Goal: Task Accomplishment & Management: Use online tool/utility

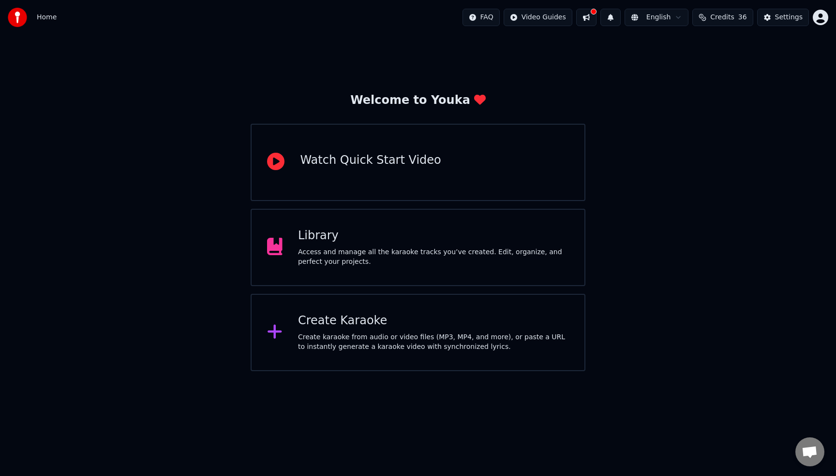
click at [363, 249] on div "Access and manage all the karaoke tracks you’ve created. Edit, organize, and pe…" at bounding box center [433, 257] width 271 height 19
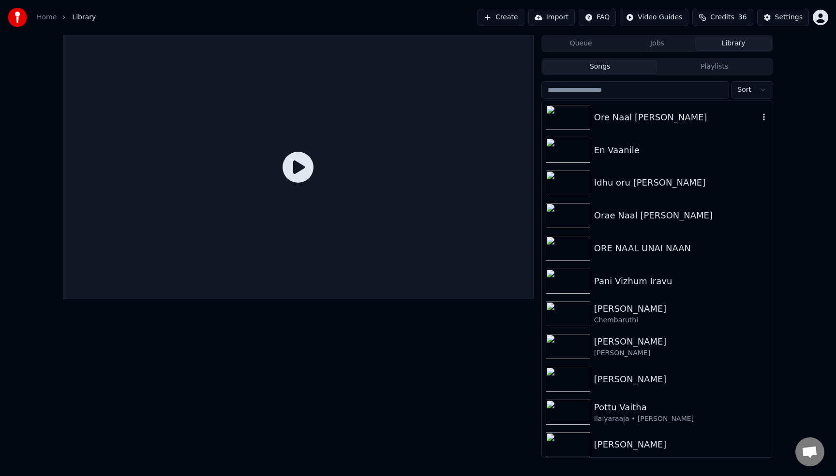
click at [635, 122] on div "Ore Naal [PERSON_NAME]" at bounding box center [676, 118] width 165 height 14
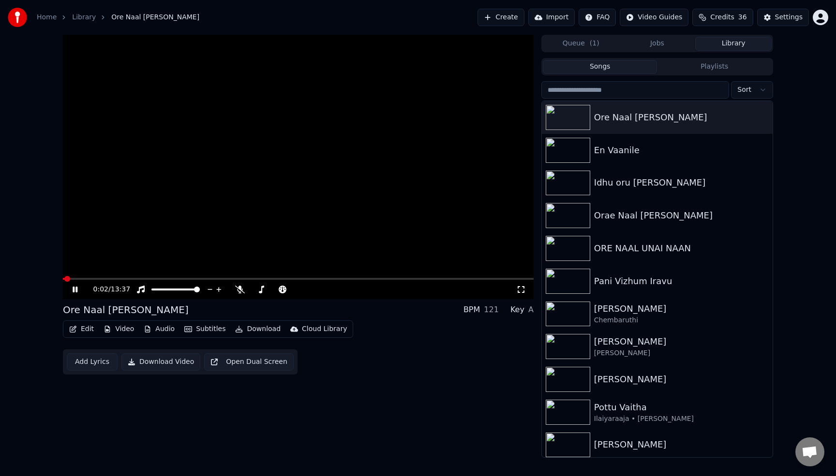
click at [198, 278] on video at bounding box center [298, 167] width 470 height 264
click at [195, 279] on span at bounding box center [298, 279] width 470 height 2
click at [147, 279] on span at bounding box center [298, 279] width 470 height 2
click at [203, 279] on span at bounding box center [298, 279] width 470 height 2
click at [268, 289] on span at bounding box center [274, 290] width 48 height 2
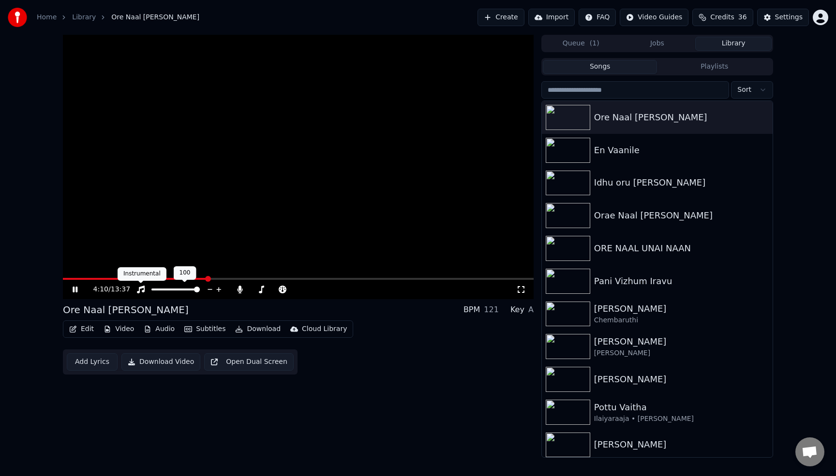
click at [143, 289] on icon at bounding box center [141, 290] width 10 height 8
click at [88, 20] on link "Library" at bounding box center [84, 18] width 24 height 10
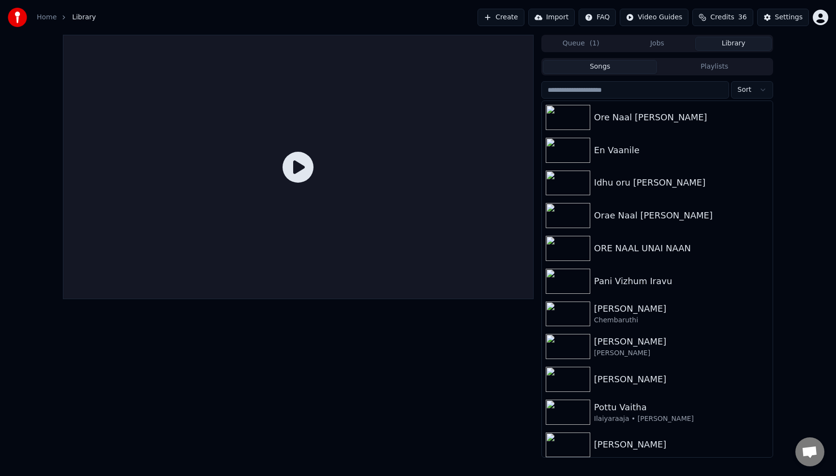
click at [40, 16] on link "Home" at bounding box center [47, 18] width 20 height 10
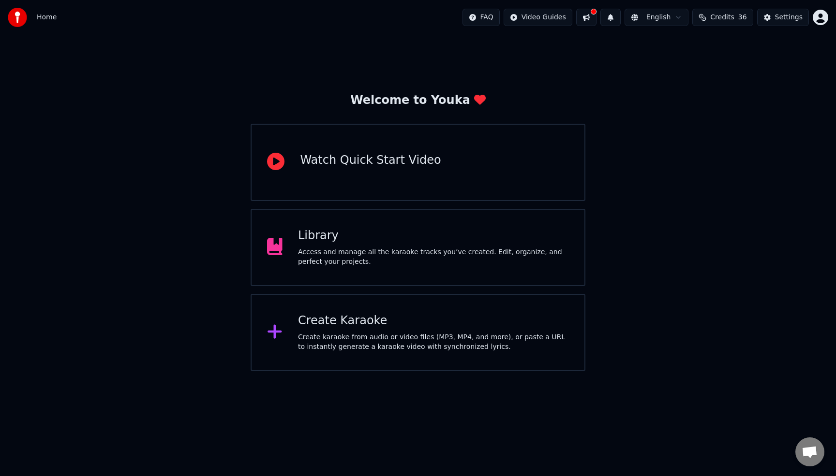
click at [332, 338] on div "Create karaoke from audio or video files (MP3, MP4, and more), or paste a URL t…" at bounding box center [433, 342] width 271 height 19
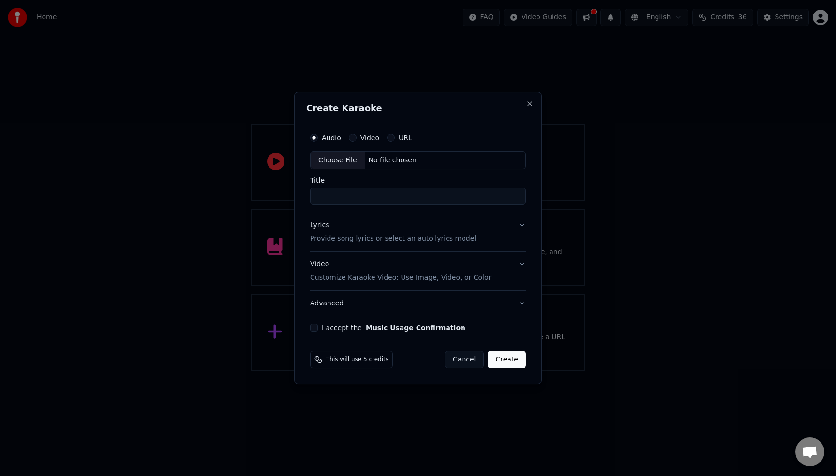
click at [345, 157] on div "Choose File" at bounding box center [337, 160] width 54 height 17
click at [398, 309] on button "Advanced" at bounding box center [418, 303] width 216 height 25
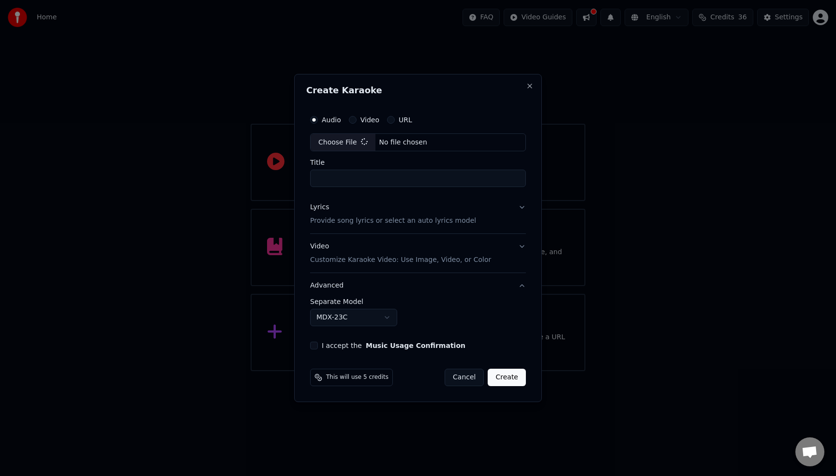
type input "**********"
click at [386, 317] on button "MDX-23C" at bounding box center [351, 317] width 87 height 17
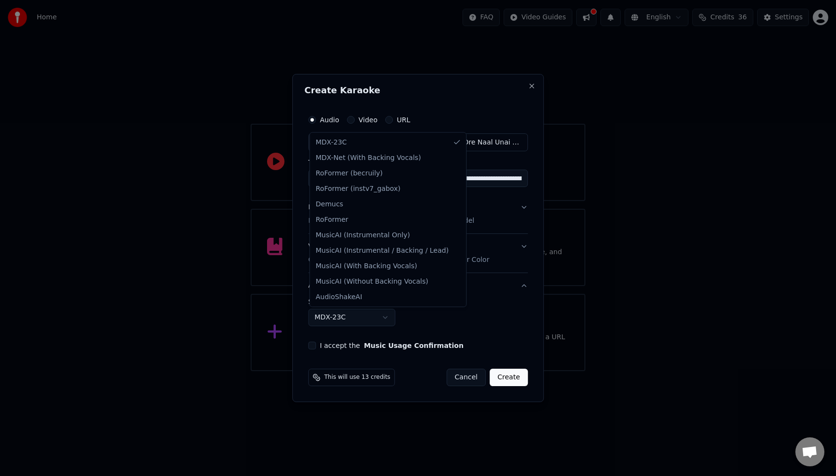
select select "**********"
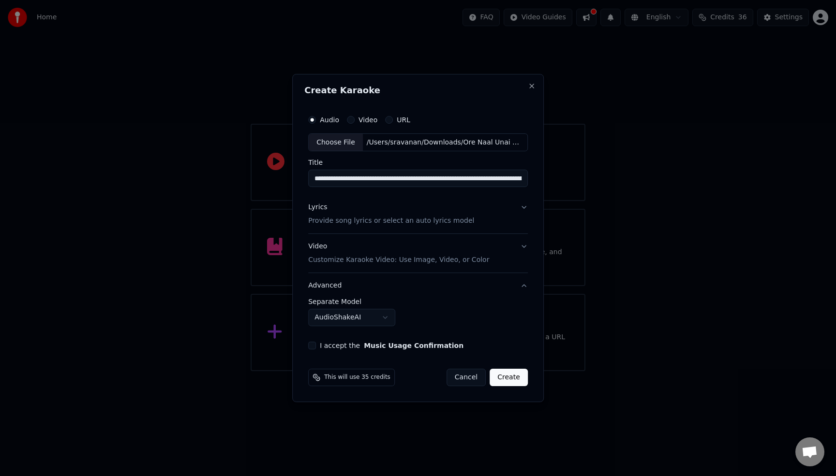
click at [457, 217] on p "Provide song lyrics or select an auto lyrics model" at bounding box center [391, 222] width 166 height 10
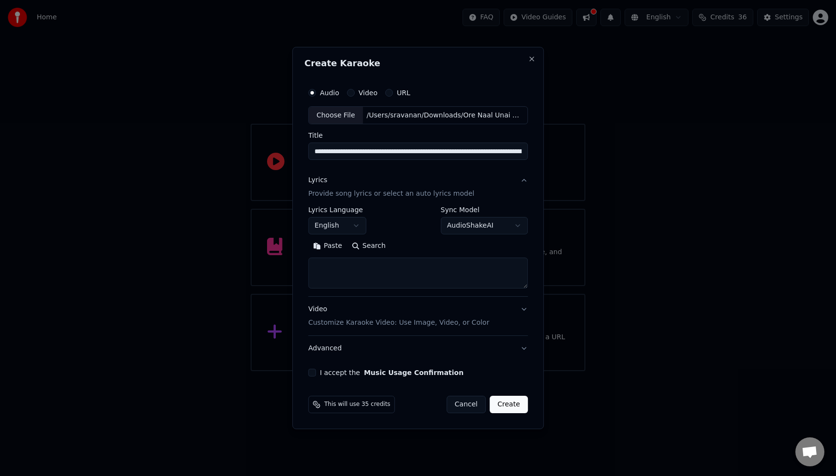
click at [475, 225] on button "AudioShakeAI" at bounding box center [484, 226] width 87 height 17
select select "****"
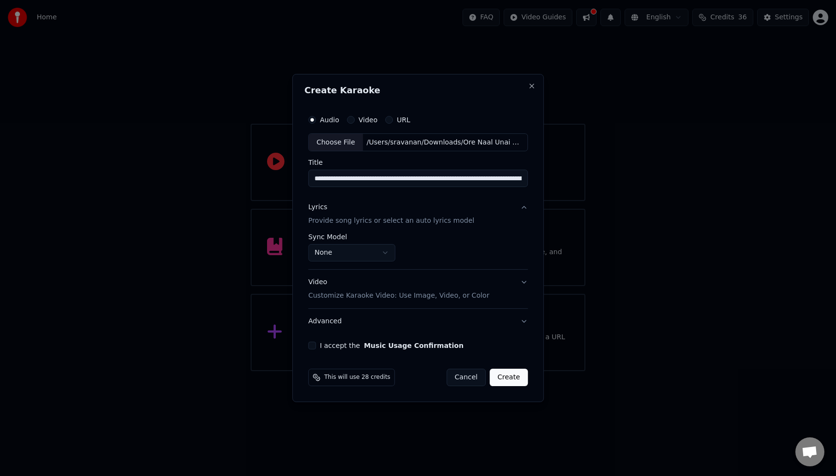
click at [462, 286] on div "Video Customize Karaoke Video: Use Image, Video, or Color" at bounding box center [398, 289] width 181 height 23
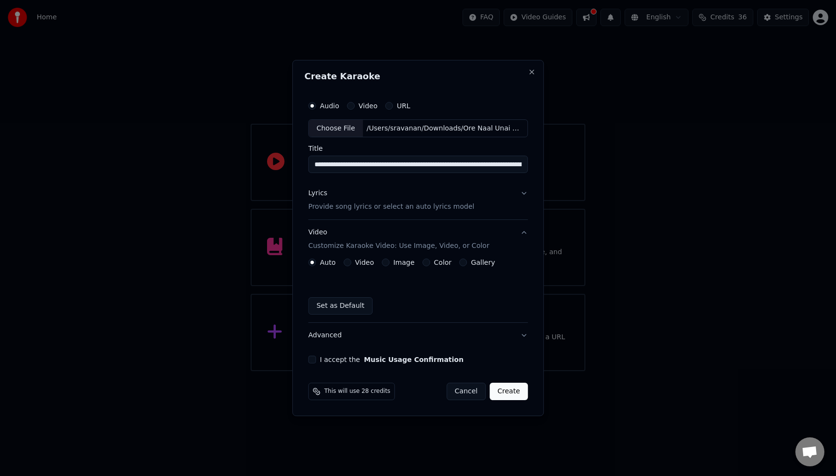
click at [447, 289] on div "Auto Video Image Color Gallery Set as Default" at bounding box center [418, 287] width 220 height 56
click at [443, 295] on div "Auto Video Image Color Gallery Set as Default" at bounding box center [418, 287] width 220 height 56
click at [472, 389] on button "Cancel" at bounding box center [465, 391] width 39 height 17
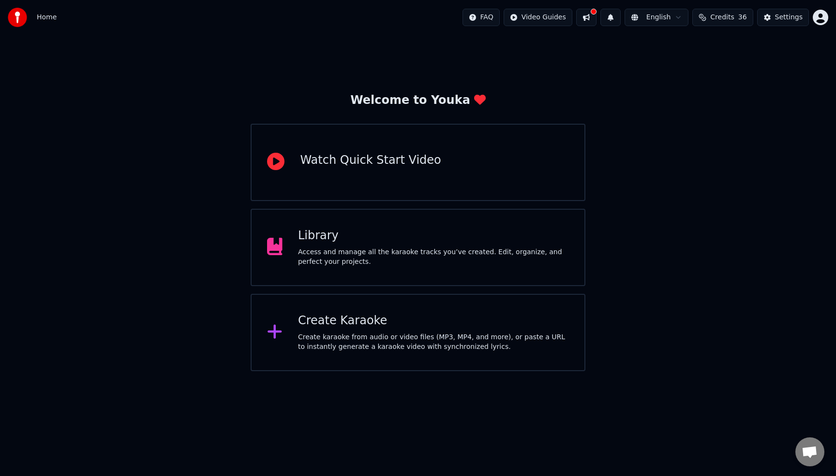
click at [463, 250] on div "Access and manage all the karaoke tracks you’ve created. Edit, organize, and pe…" at bounding box center [433, 257] width 271 height 19
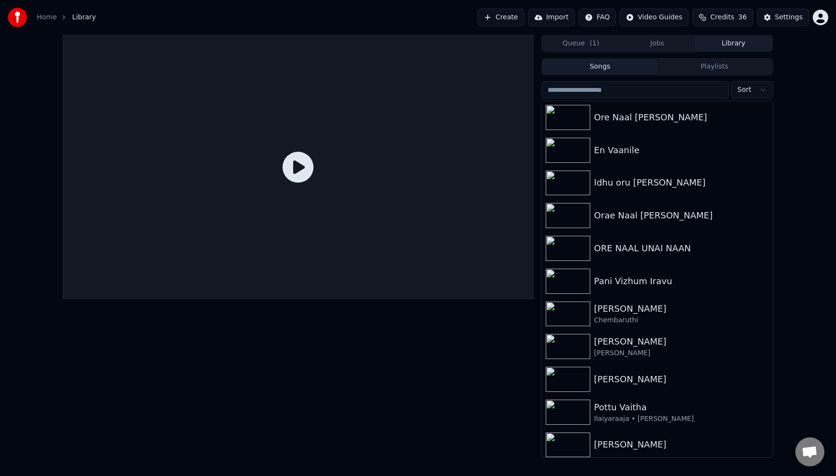
click at [516, 20] on button "Create" at bounding box center [500, 17] width 47 height 17
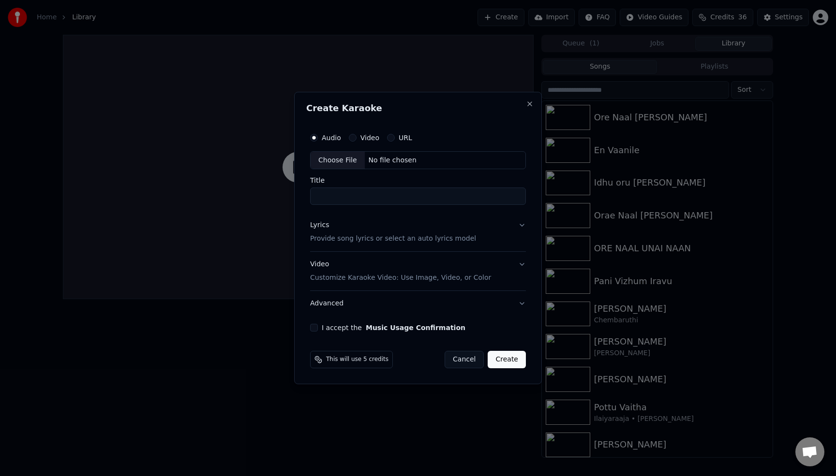
click at [326, 160] on div "Choose File" at bounding box center [337, 160] width 54 height 17
type input "**********"
click at [467, 247] on button "Lyrics Provide song lyrics or select an auto lyrics model" at bounding box center [418, 232] width 220 height 39
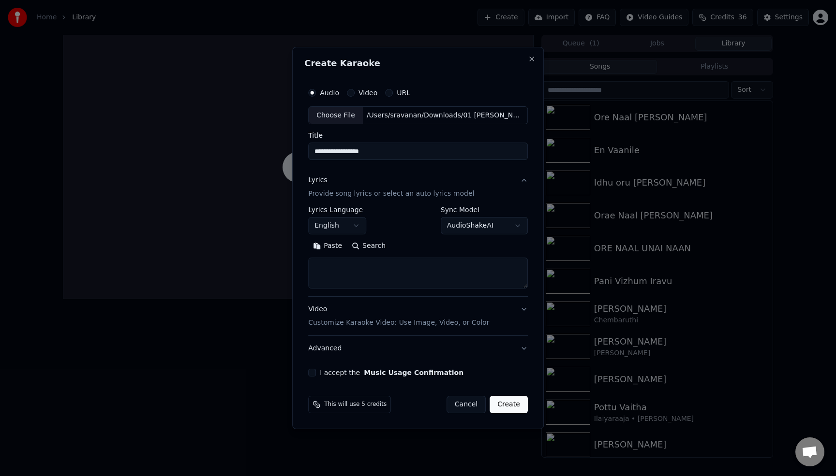
click at [471, 227] on button "AudioShakeAI" at bounding box center [484, 226] width 87 height 17
select select "****"
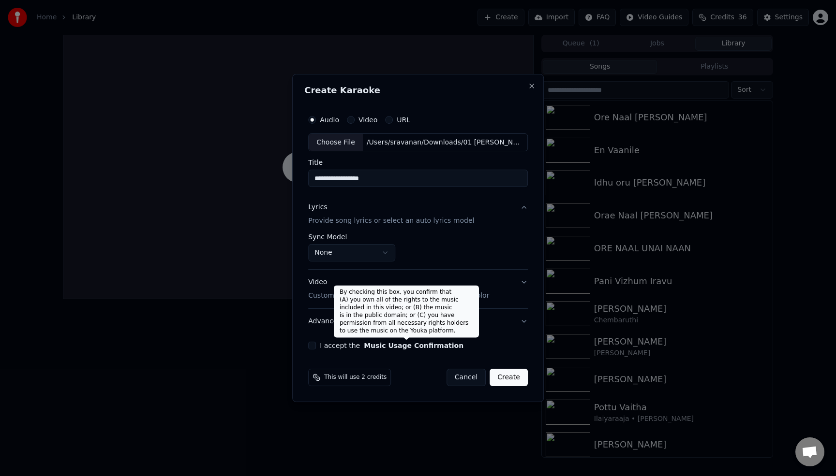
click at [401, 345] on button "Music Usage Confirmation" at bounding box center [414, 345] width 100 height 7
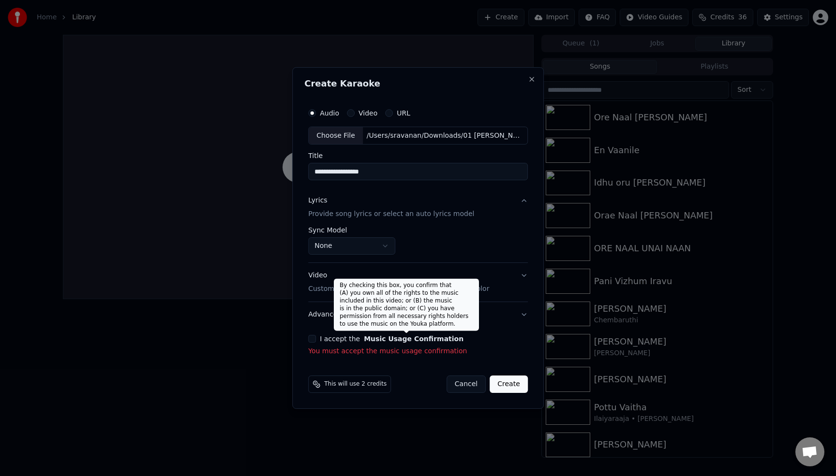
click at [407, 341] on button "Music Usage Confirmation" at bounding box center [414, 339] width 100 height 7
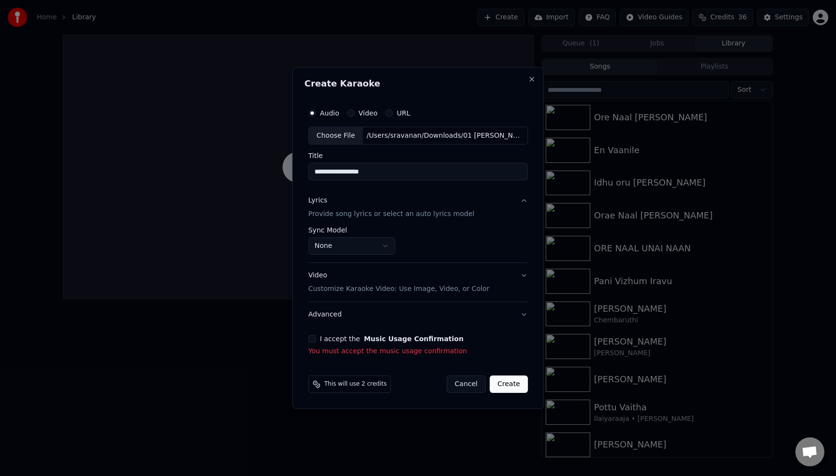
click at [410, 317] on button "Advanced" at bounding box center [418, 314] width 220 height 25
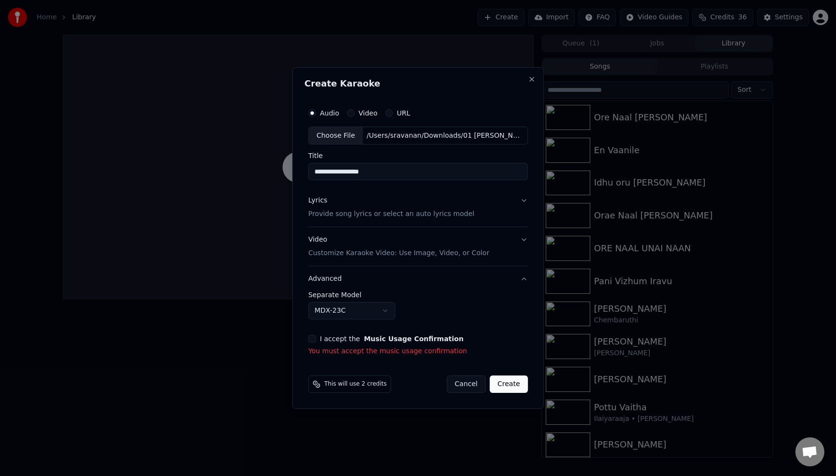
click at [384, 314] on button "MDX-23C" at bounding box center [351, 310] width 87 height 17
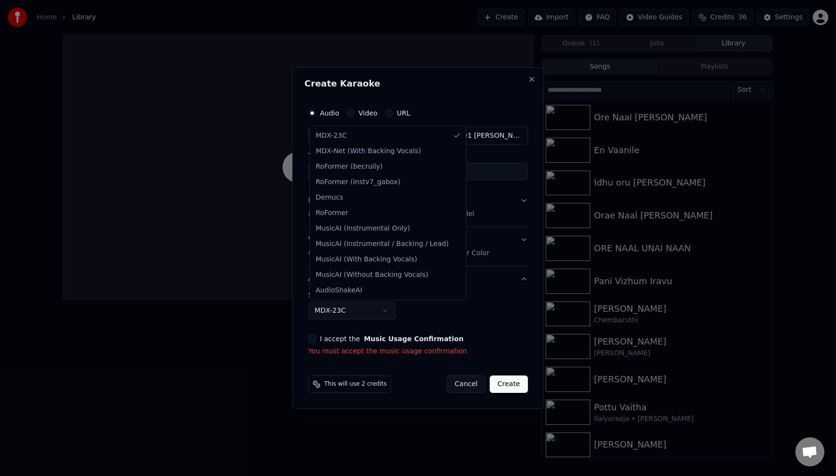
select select "**********"
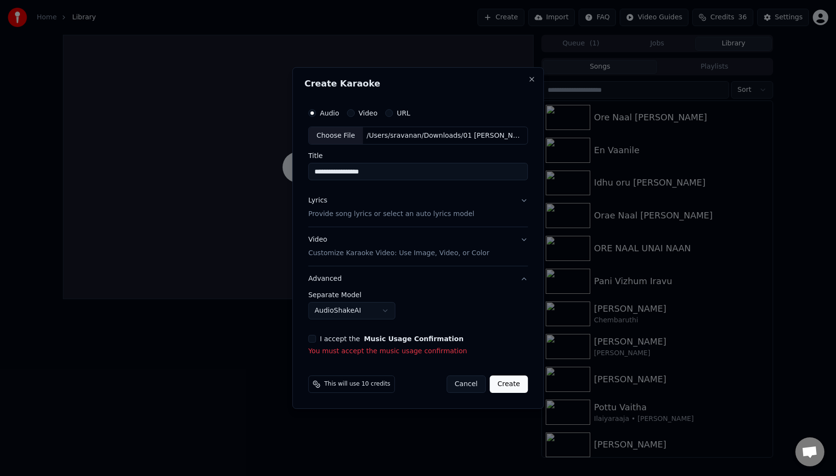
click at [315, 342] on button "I accept the Music Usage Confirmation" at bounding box center [312, 339] width 8 height 8
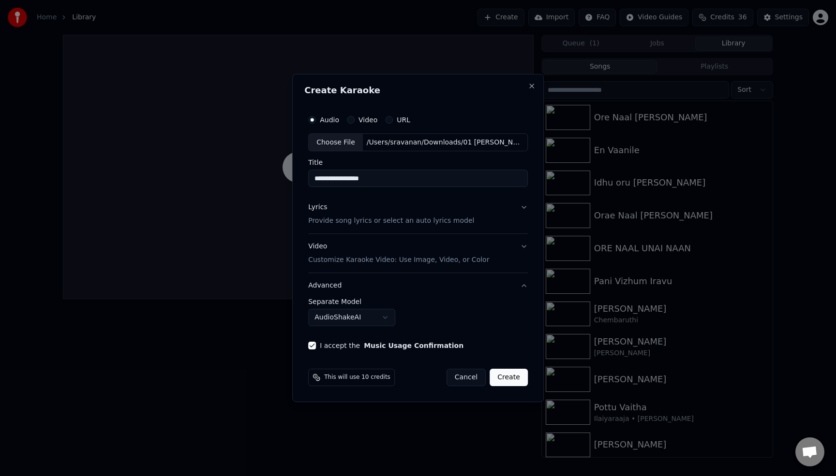
click at [514, 383] on button "Create" at bounding box center [508, 377] width 38 height 17
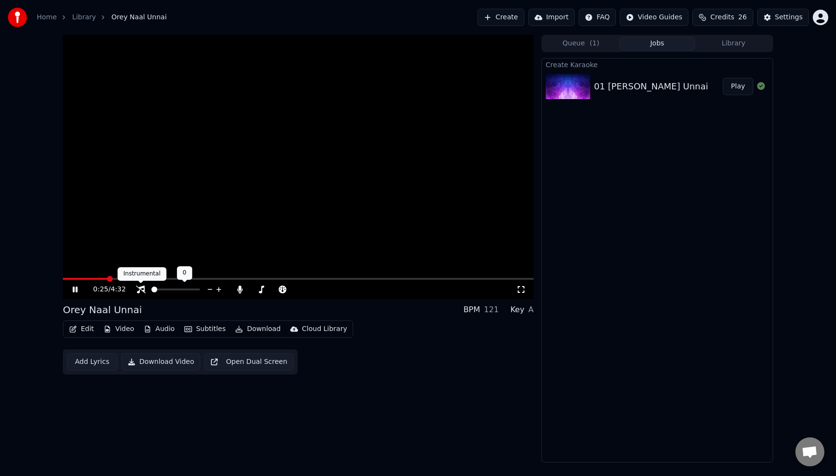
click at [142, 290] on icon at bounding box center [141, 290] width 10 height 8
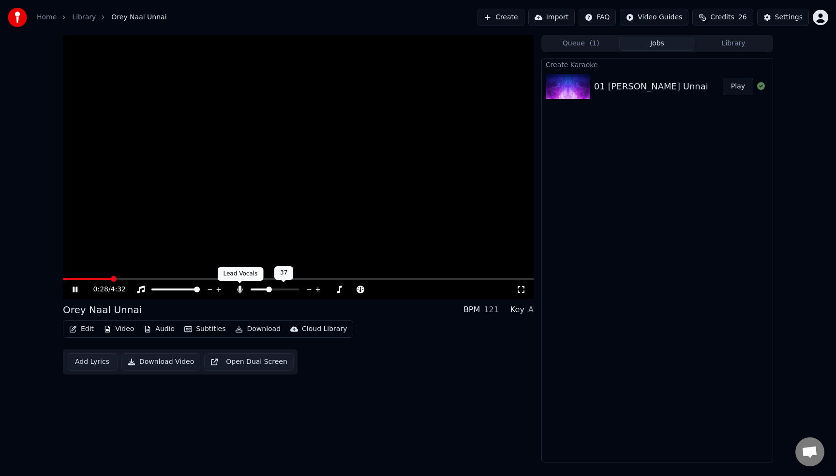
click at [239, 291] on icon at bounding box center [239, 290] width 5 height 8
click at [63, 280] on span at bounding box center [66, 279] width 6 height 6
